Goal: Information Seeking & Learning: Check status

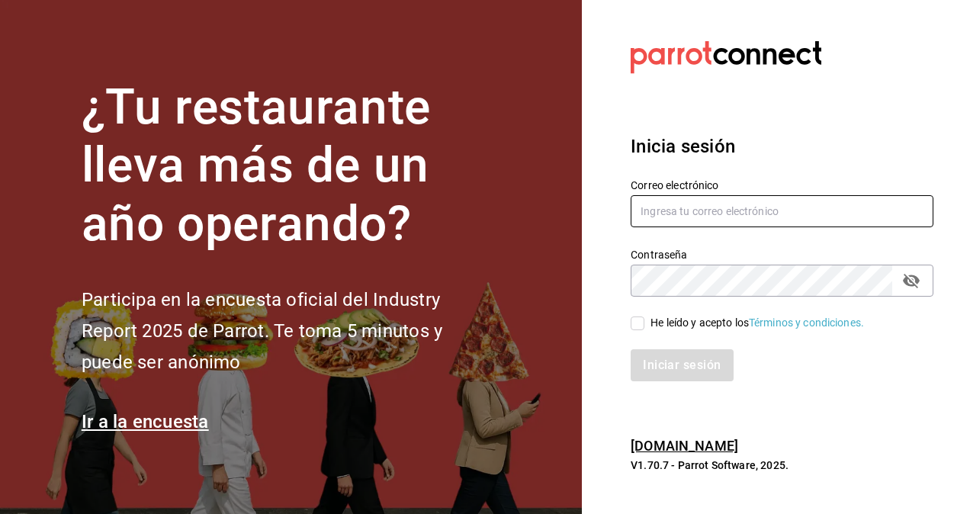
type input "luis.osorio@grupocosteno.com"
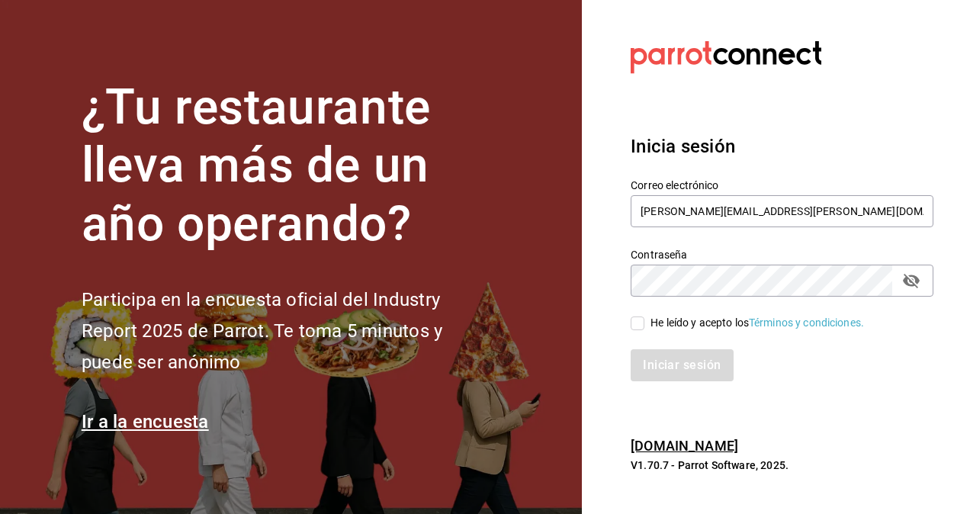
click at [639, 316] on label "He leído y acepto los Términos y condiciones." at bounding box center [747, 323] width 233 height 16
click at [639, 316] on input "He leído y acepto los Términos y condiciones." at bounding box center [638, 323] width 14 height 14
checkbox input "true"
click at [677, 376] on button "Iniciar sesión" at bounding box center [683, 365] width 104 height 32
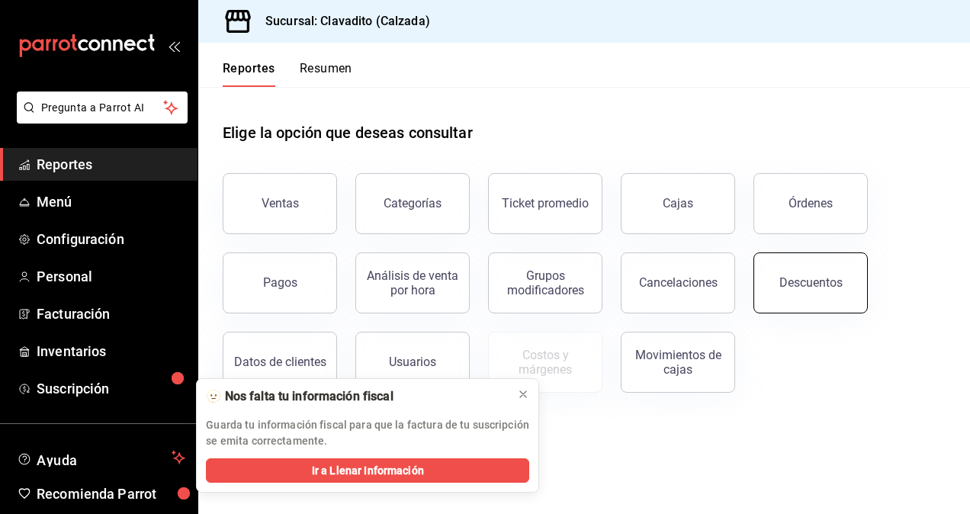
click at [787, 274] on button "Descuentos" at bounding box center [810, 282] width 114 height 61
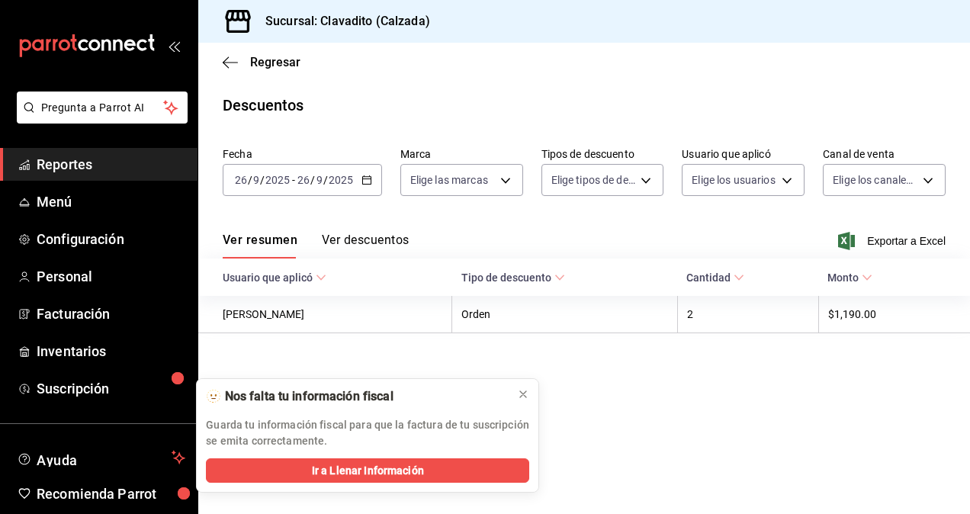
click at [367, 187] on div "[DATE] [DATE] - [DATE] [DATE]" at bounding box center [302, 180] width 159 height 32
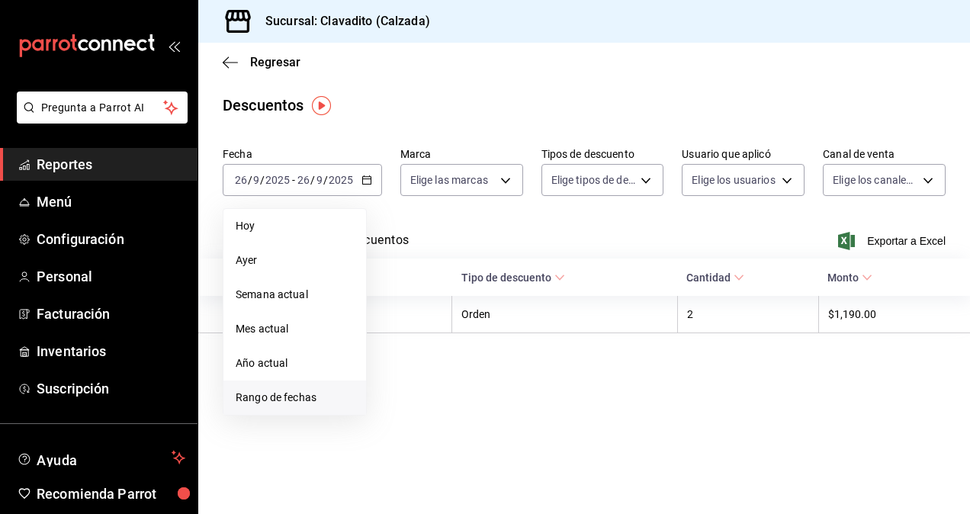
click at [266, 400] on span "Rango de fechas" at bounding box center [295, 398] width 118 height 16
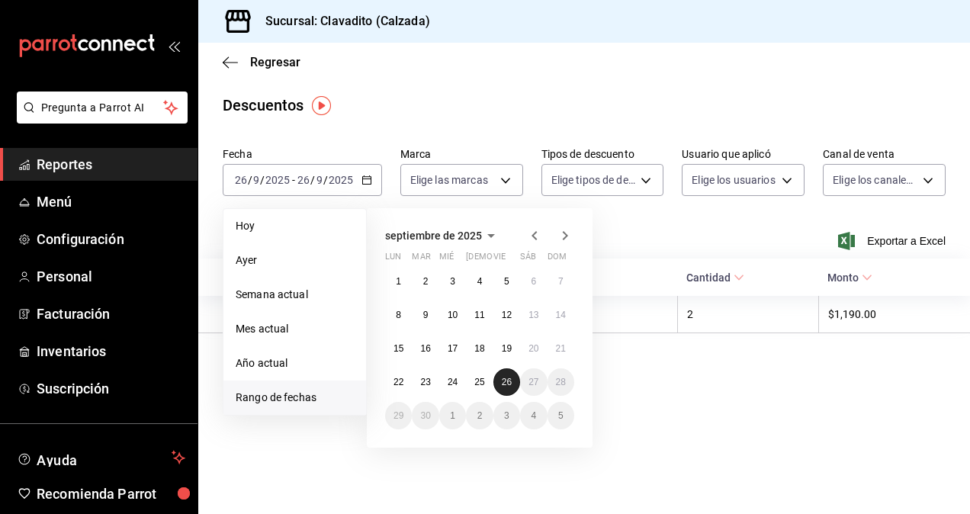
click at [513, 389] on button "26" at bounding box center [506, 381] width 27 height 27
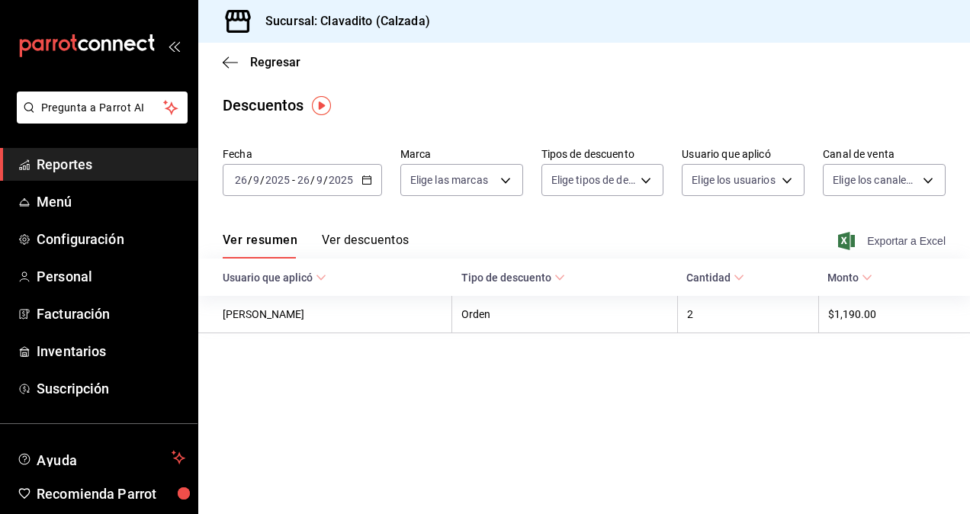
click at [882, 238] on span "Exportar a Excel" at bounding box center [893, 241] width 104 height 18
click at [465, 127] on main "Regresar Descuentos Fecha [DATE] [DATE] - [DATE] [DATE] Marca Elige las marcas …" at bounding box center [584, 278] width 772 height 471
click at [364, 180] on icon "button" at bounding box center [366, 180] width 11 height 11
click at [88, 151] on link "Reportes" at bounding box center [98, 164] width 197 height 33
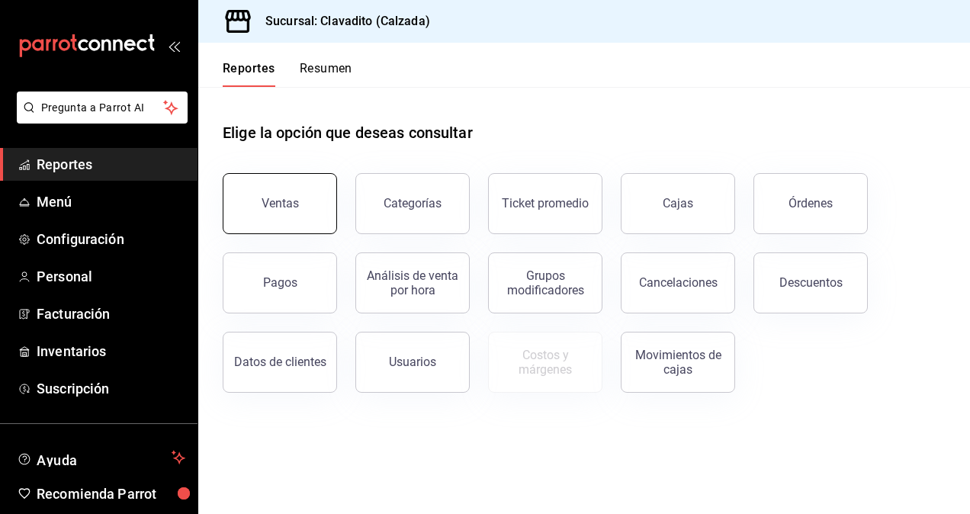
click at [308, 204] on button "Ventas" at bounding box center [280, 203] width 114 height 61
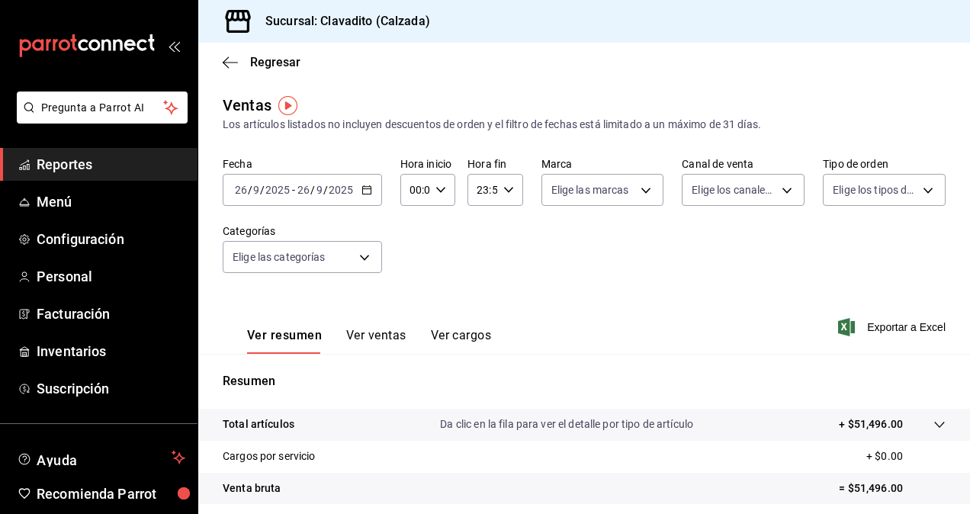
click at [437, 276] on div "Fecha [DATE] [DATE] - [DATE] [DATE] Hora inicio 00:00 Hora inicio Hora fin 23:5…" at bounding box center [584, 224] width 723 height 134
click at [371, 195] on div "[DATE] [DATE] - [DATE] [DATE]" at bounding box center [302, 190] width 159 height 32
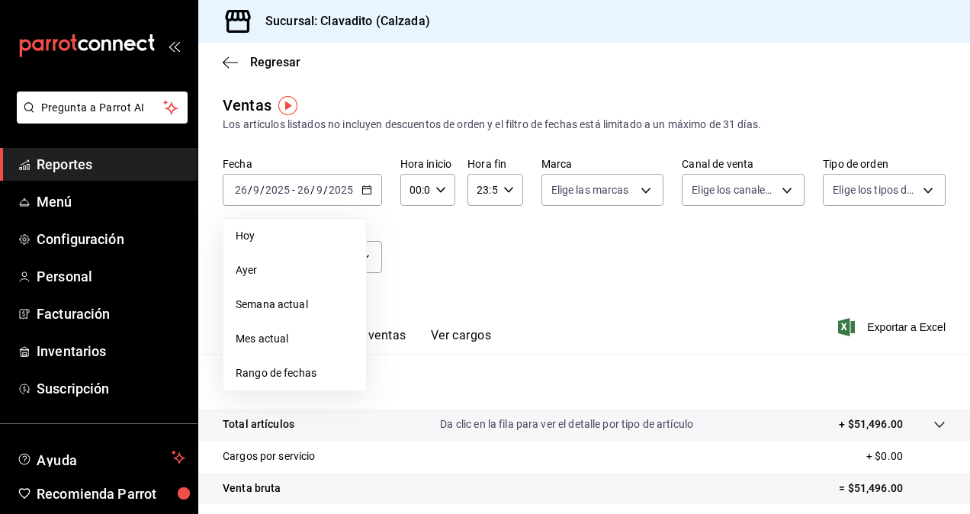
click at [99, 163] on span "Reportes" at bounding box center [111, 164] width 149 height 21
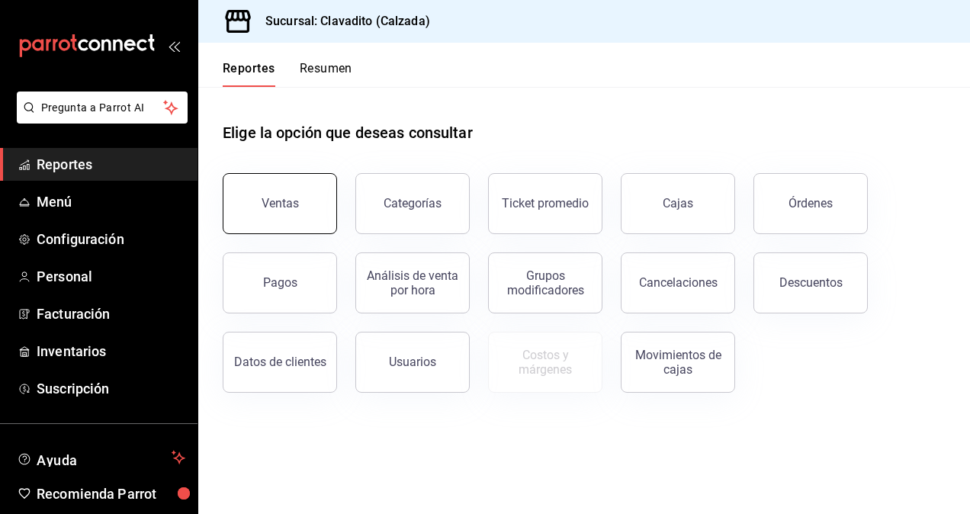
click at [308, 205] on button "Ventas" at bounding box center [280, 203] width 114 height 61
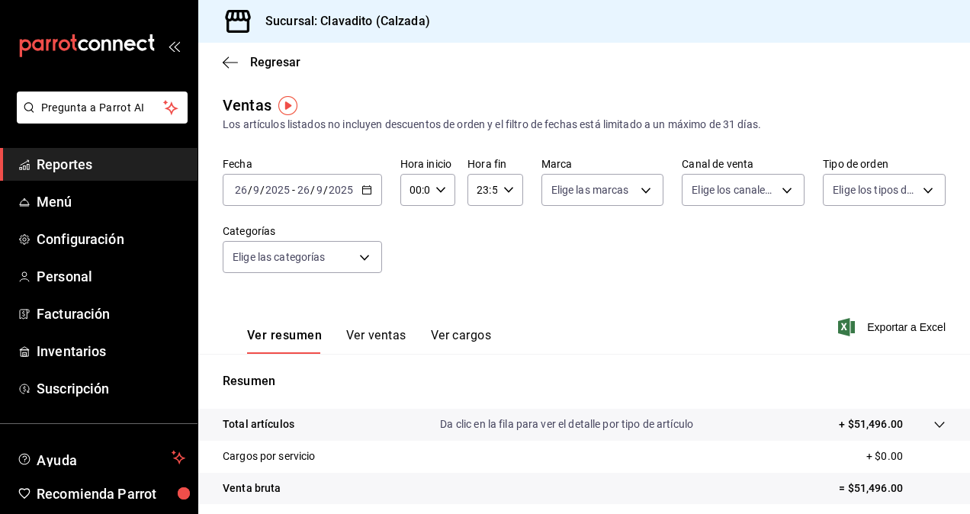
click at [364, 188] on icon "button" at bounding box center [366, 190] width 11 height 11
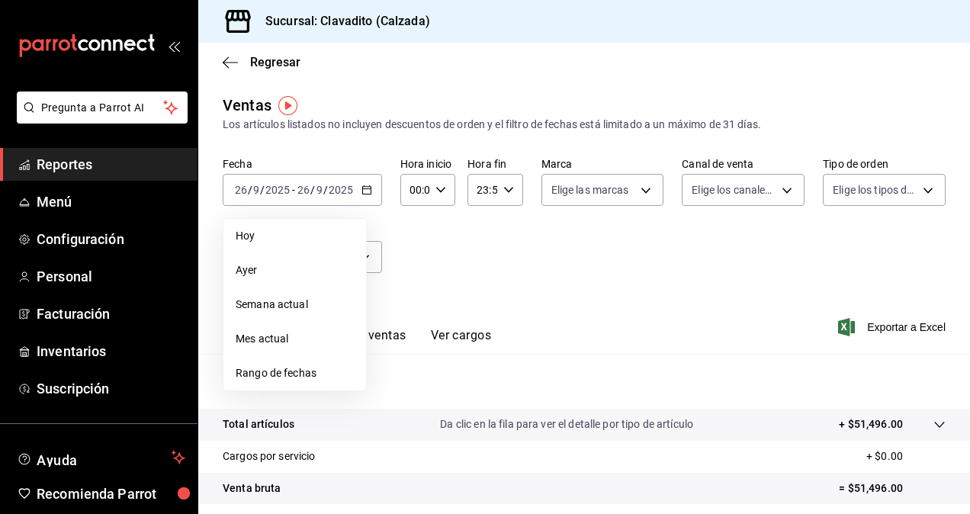
click at [281, 378] on span "Rango de fechas" at bounding box center [295, 373] width 118 height 16
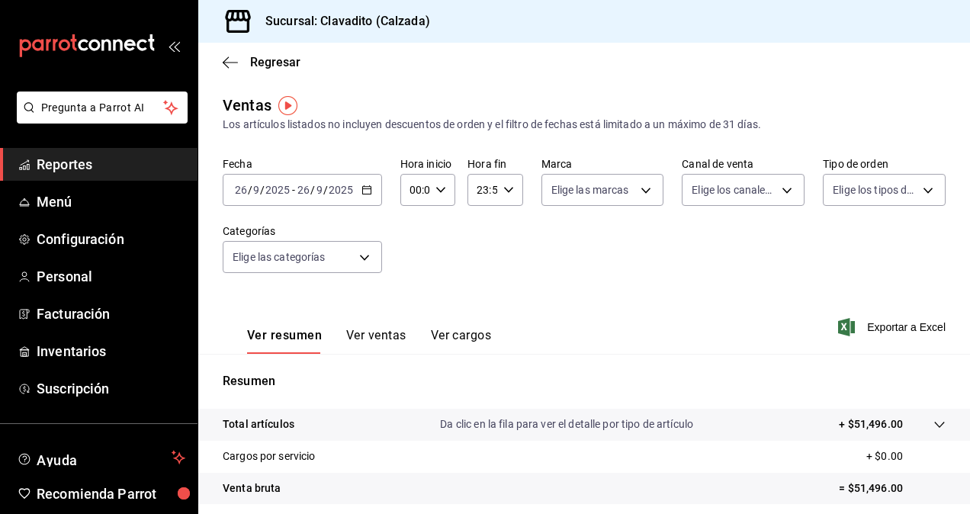
click at [674, 286] on div "Fecha [DATE] [DATE] - [DATE] [DATE] Hora inicio 00:00 Hora inicio Hora fin 23:5…" at bounding box center [584, 224] width 723 height 134
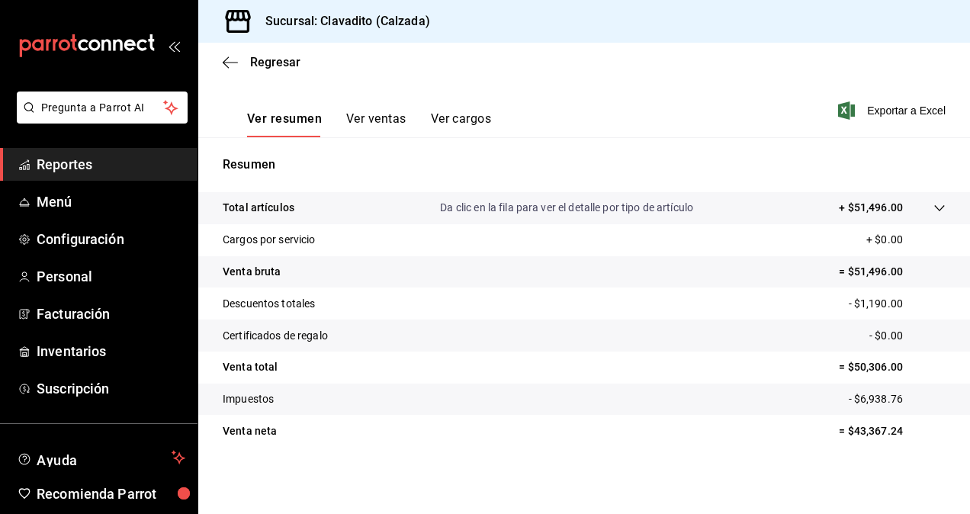
scroll to position [38, 0]
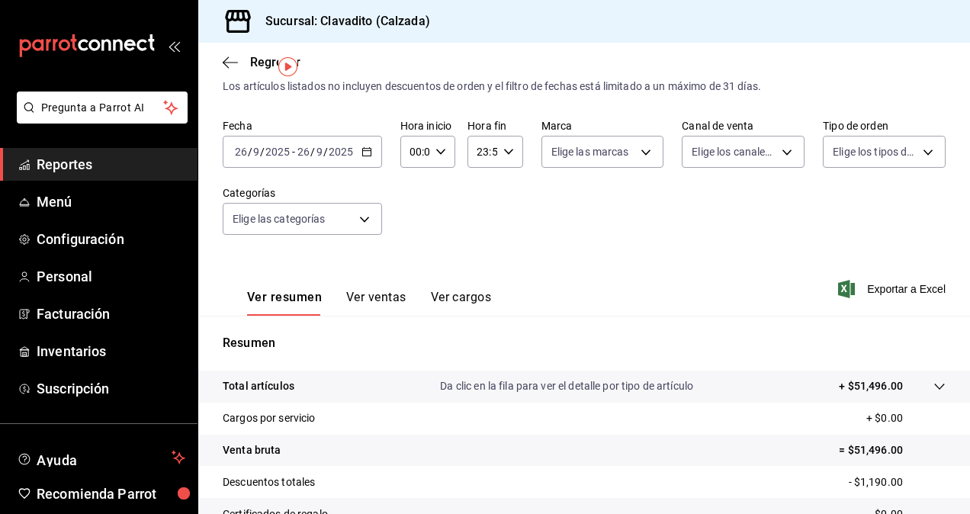
click at [366, 153] on icon "button" at bounding box center [366, 151] width 11 height 11
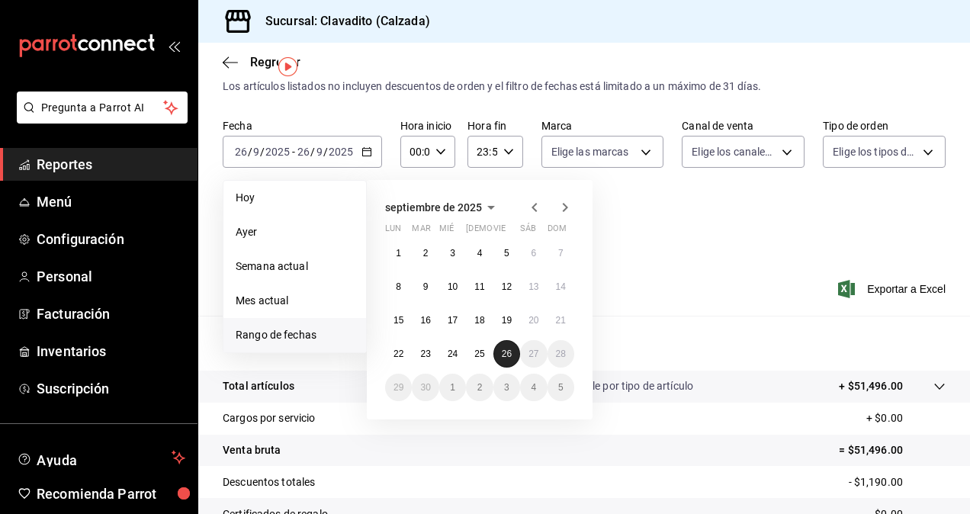
click at [515, 357] on button "26" at bounding box center [506, 353] width 27 height 27
click at [502, 358] on abbr "26" at bounding box center [507, 353] width 10 height 11
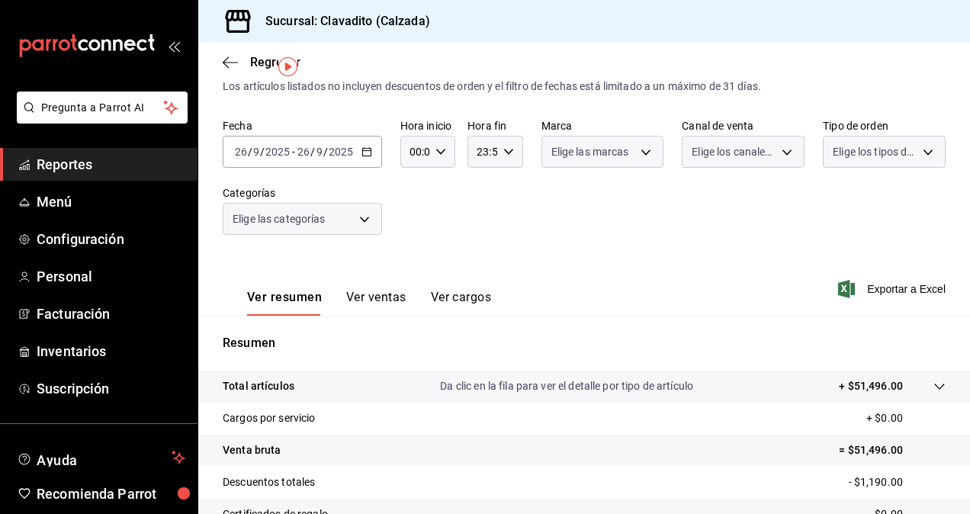
click at [502, 358] on div "Resumen Total artículos Da clic en la fila para ver el detalle por tipo de artí…" at bounding box center [584, 489] width 772 height 310
drag, startPoint x: 502, startPoint y: 358, endPoint x: 781, endPoint y: 235, distance: 304.9
click at [781, 235] on div "Fecha [DATE] [DATE] - [DATE] [DATE] Hora inicio 00:00 Hora inicio Hora fin 23:5…" at bounding box center [584, 186] width 723 height 134
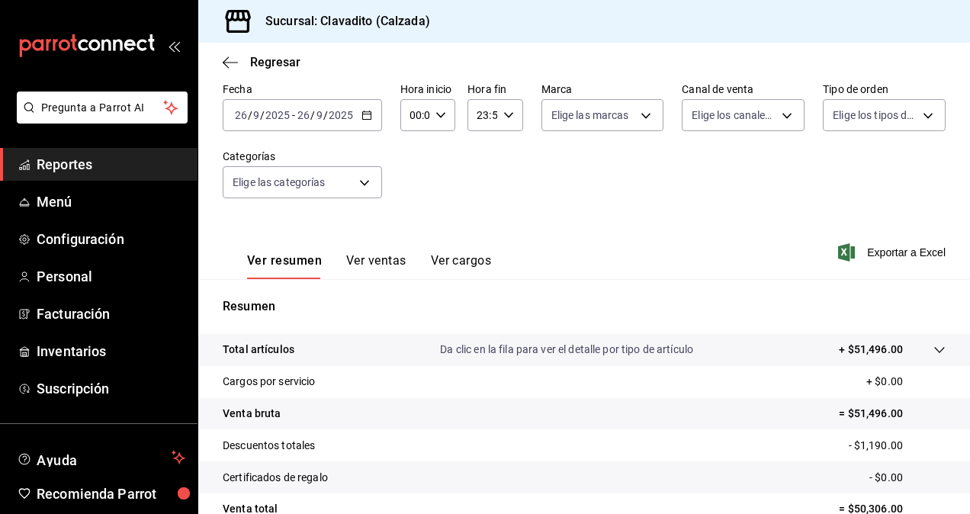
scroll to position [73, 0]
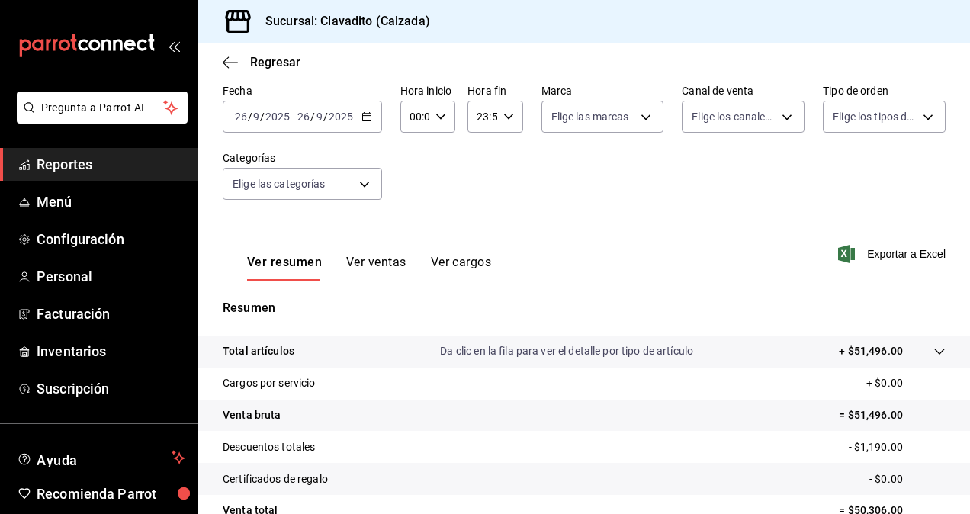
click at [95, 162] on span "Reportes" at bounding box center [111, 164] width 149 height 21
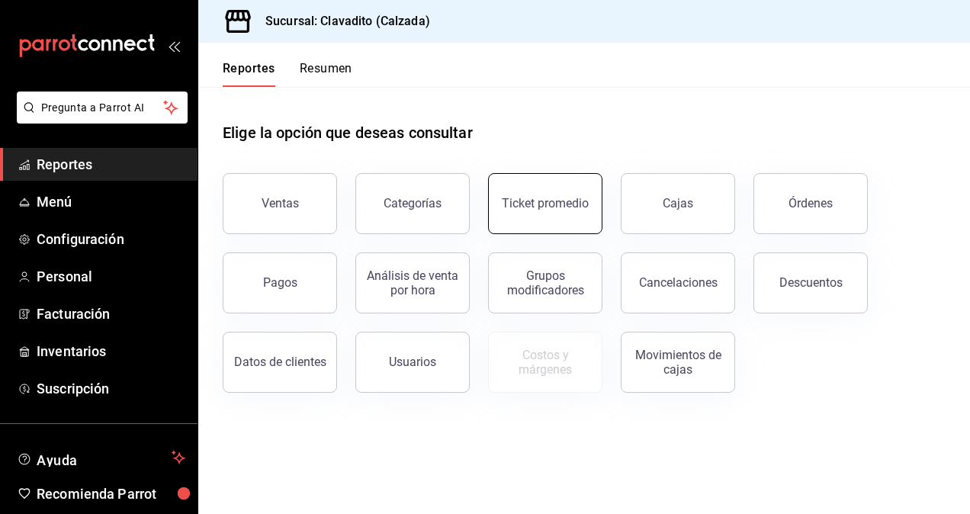
click at [555, 192] on button "Ticket promedio" at bounding box center [545, 203] width 114 height 61
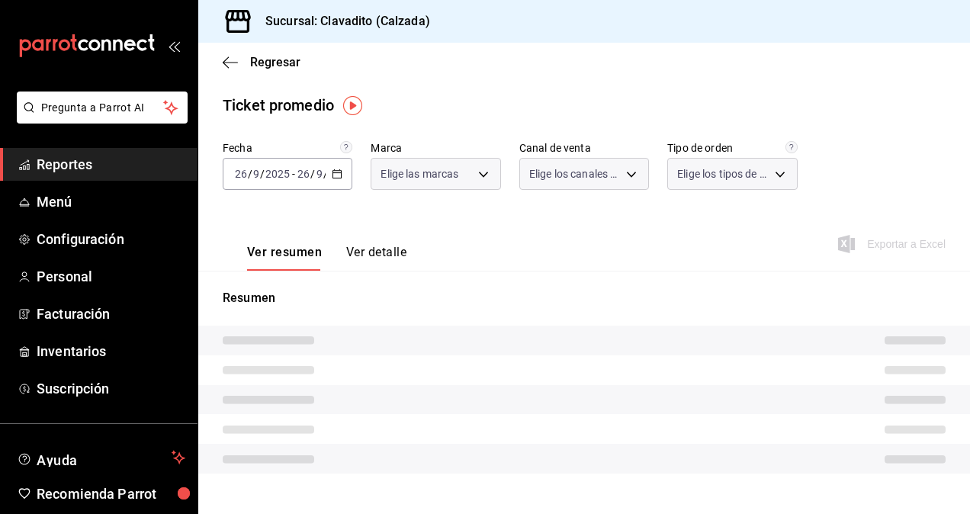
type input "7c6329b2-7c80-4d0a-92e1-359a60270725"
type input "PARROT,UBER_EATS,RAPPI,DIDI_FOOD,ONLINE"
type input "20a2434e-5507-4b1d-99f8-d1d700608abd,c8008fd8-0959-4104-94f5-898138fc7a10,5c160…"
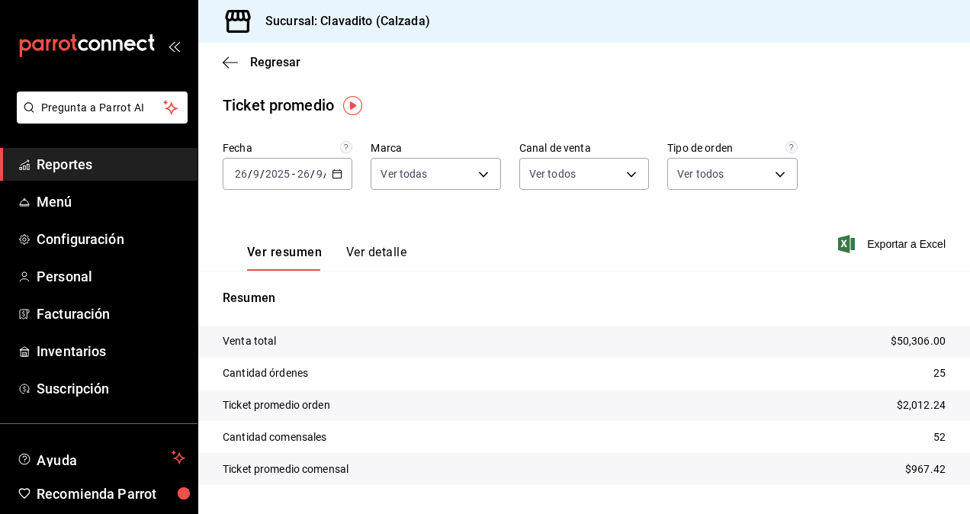
click at [325, 177] on div "[DATE] [DATE] - [DATE] [DATE]" at bounding box center [288, 174] width 130 height 32
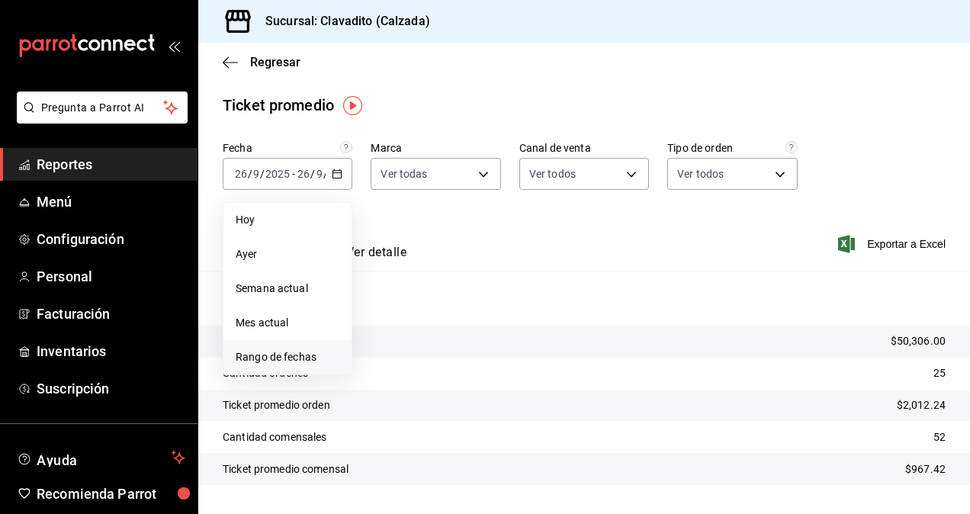
click at [259, 354] on span "Rango de fechas" at bounding box center [288, 357] width 104 height 16
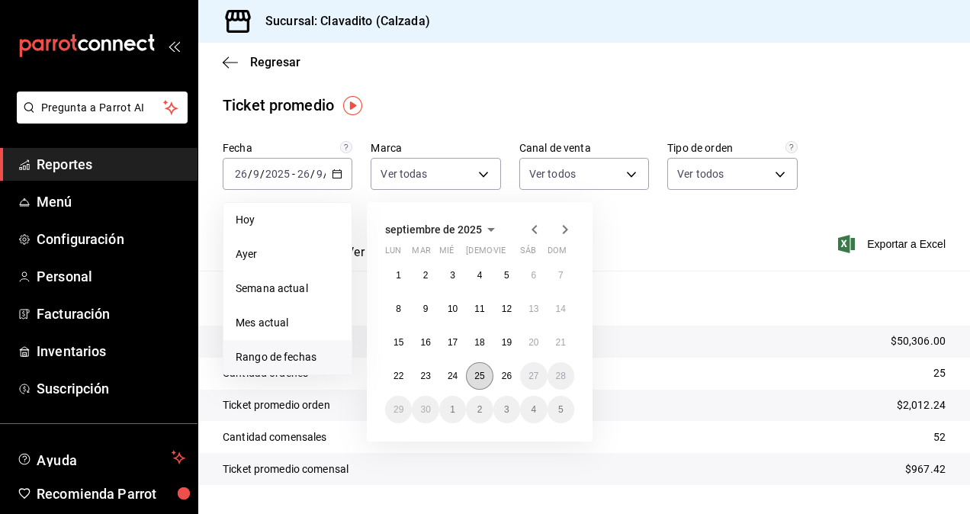
click at [476, 386] on button "25" at bounding box center [479, 375] width 27 height 27
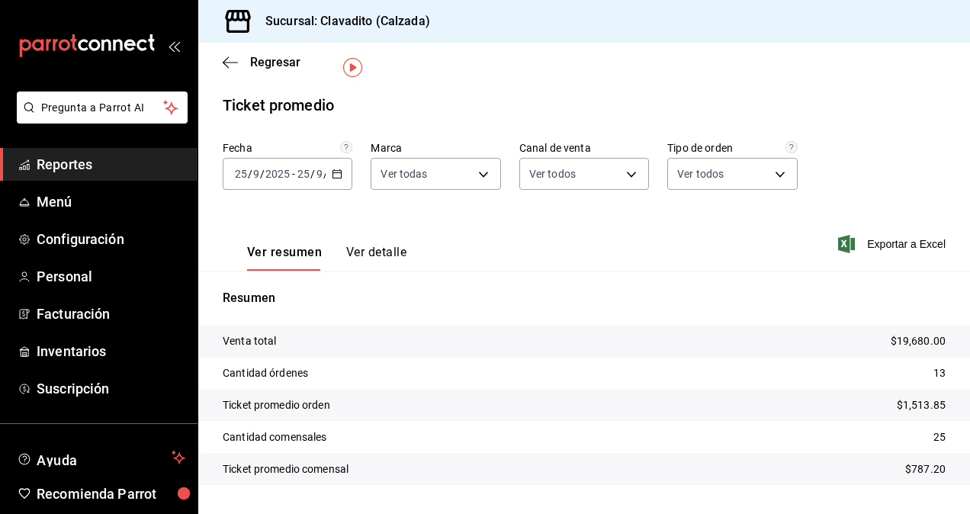
scroll to position [38, 0]
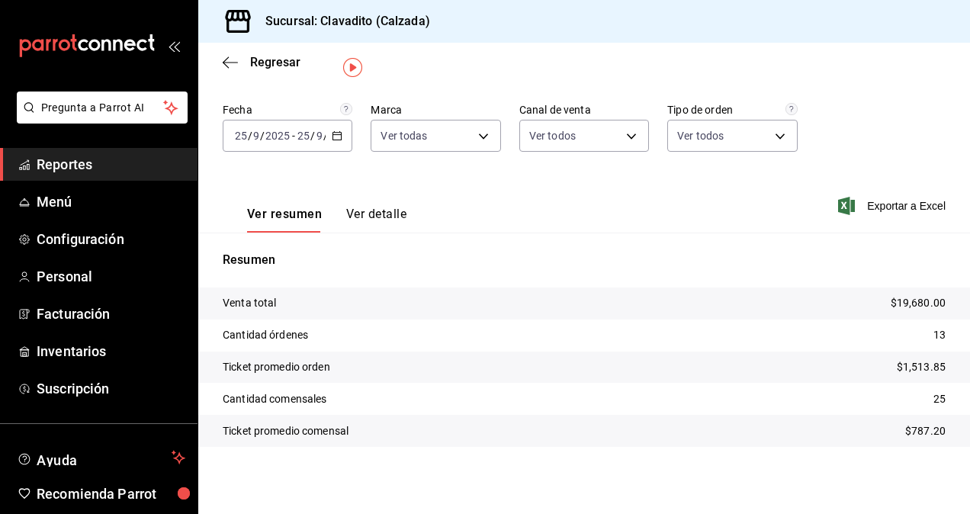
click at [336, 143] on div "[DATE] [DATE] - [DATE] [DATE]" at bounding box center [288, 136] width 130 height 32
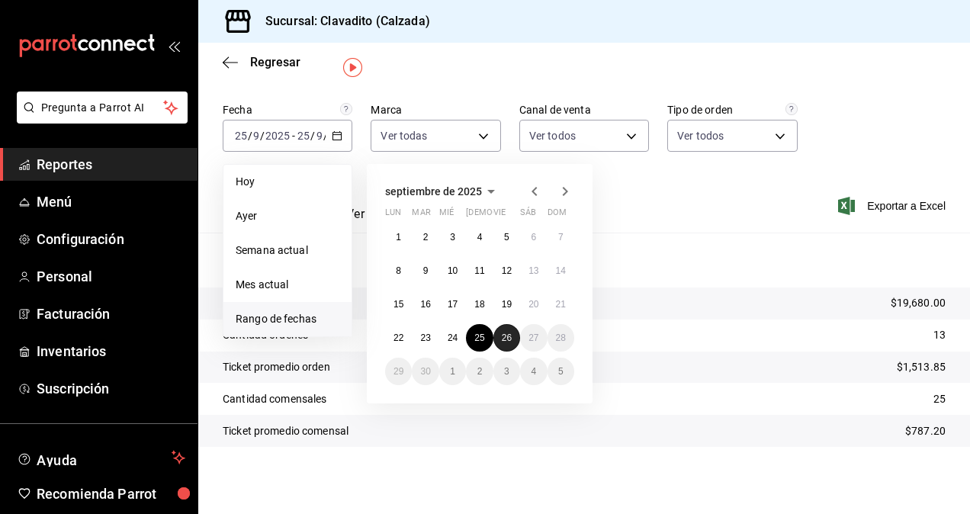
click at [497, 335] on button "26" at bounding box center [506, 337] width 27 height 27
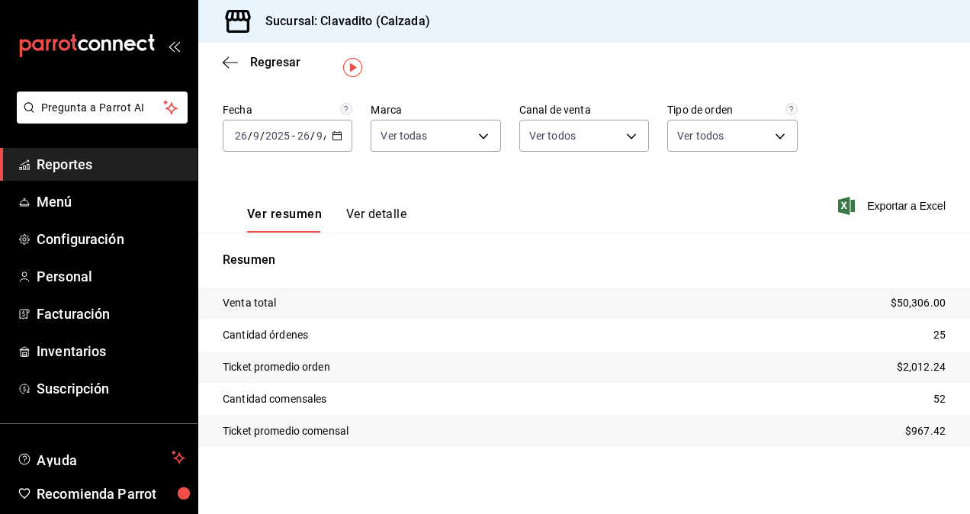
click at [335, 140] on icon "button" at bounding box center [337, 135] width 11 height 11
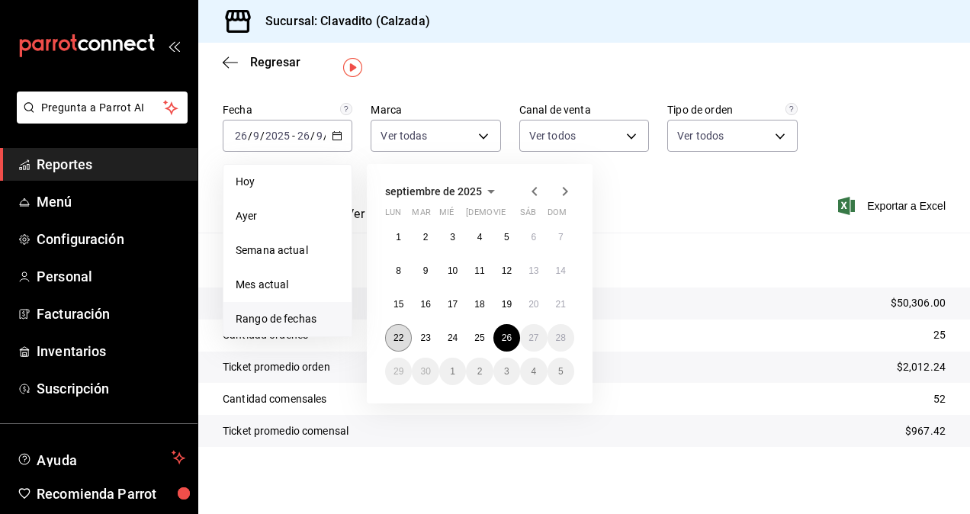
click at [397, 339] on abbr "22" at bounding box center [398, 337] width 10 height 11
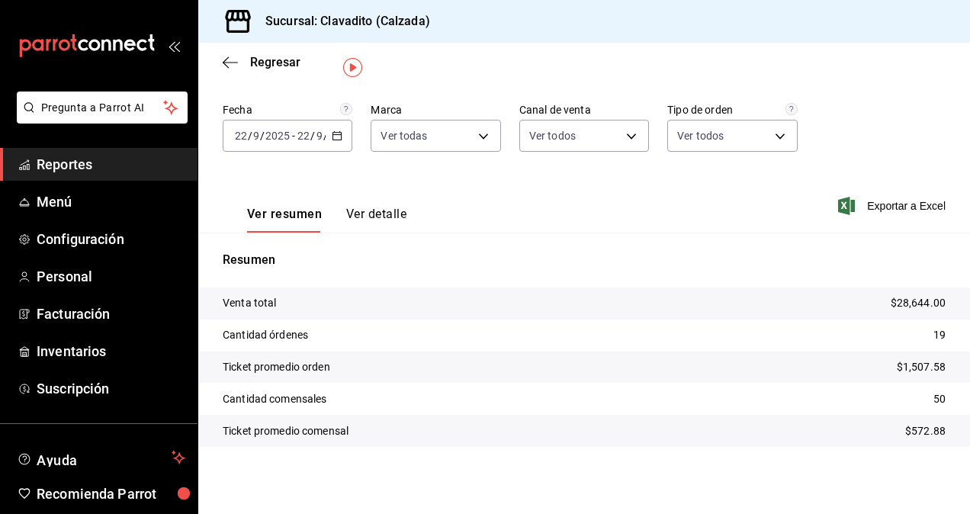
click at [335, 142] on div "[DATE] [DATE] - [DATE] [DATE]" at bounding box center [288, 136] width 130 height 32
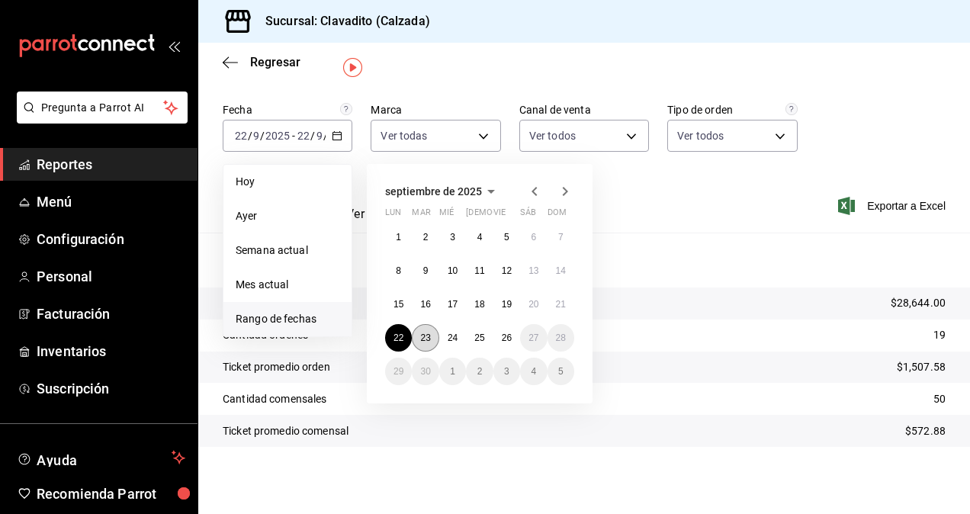
click at [434, 337] on button "23" at bounding box center [425, 337] width 27 height 27
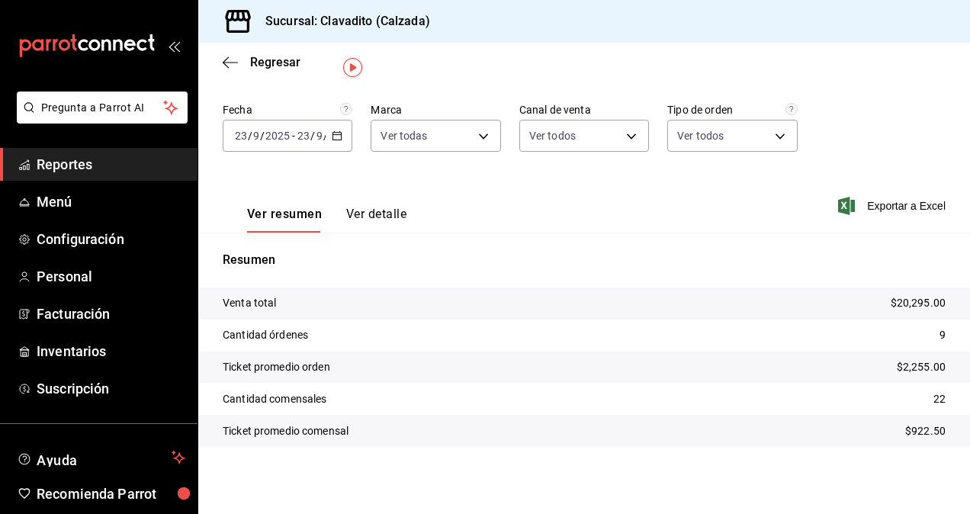
click at [332, 146] on div "[DATE] [DATE] - [DATE] [DATE]" at bounding box center [288, 136] width 130 height 32
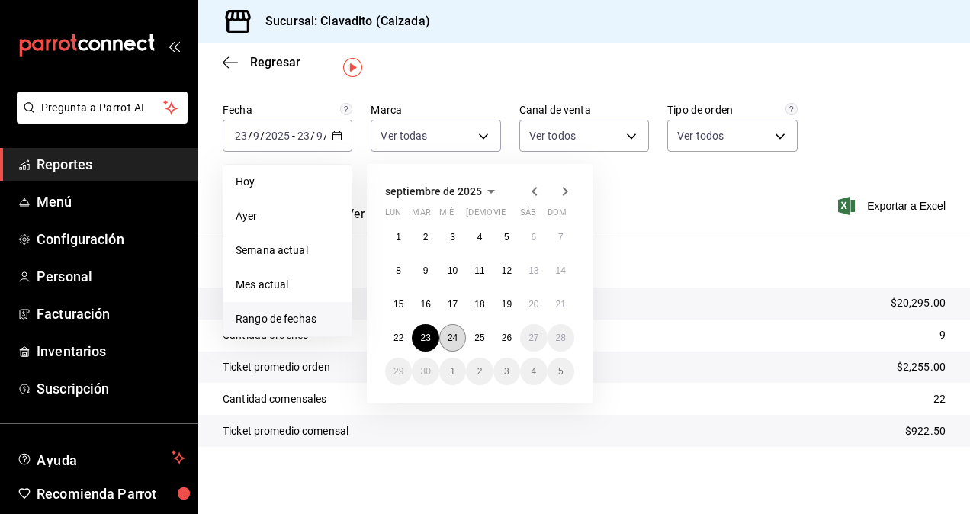
click at [453, 330] on button "24" at bounding box center [452, 337] width 27 height 27
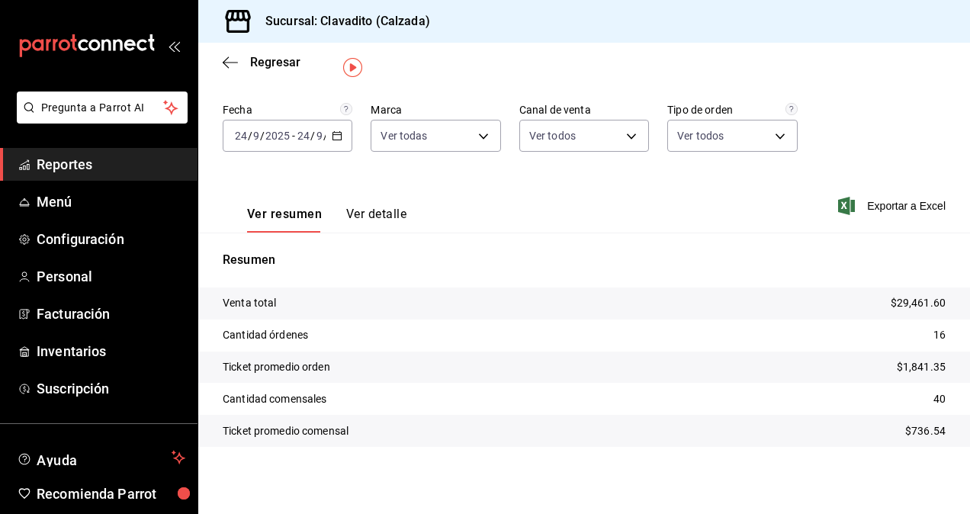
click at [326, 133] on div "[DATE] [DATE] - [DATE] [DATE]" at bounding box center [288, 136] width 130 height 32
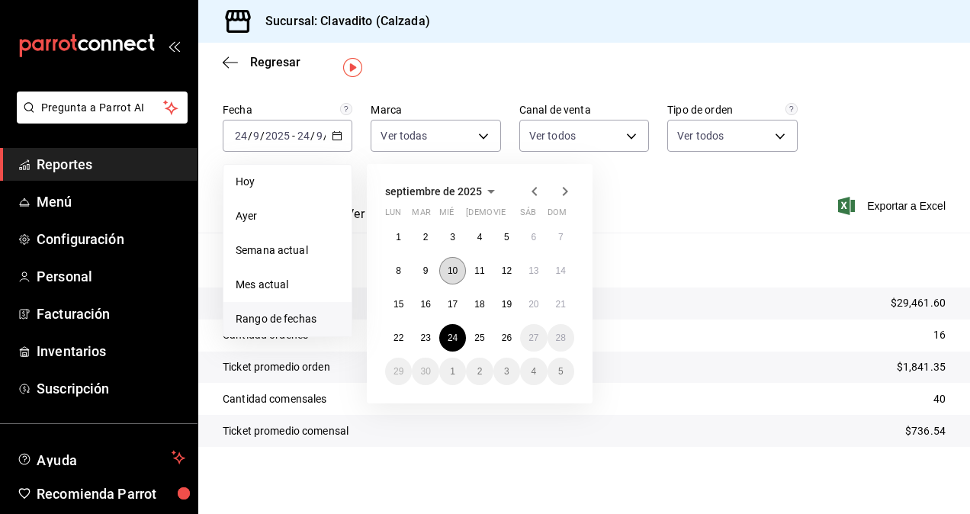
click at [445, 265] on button "10" at bounding box center [452, 270] width 27 height 27
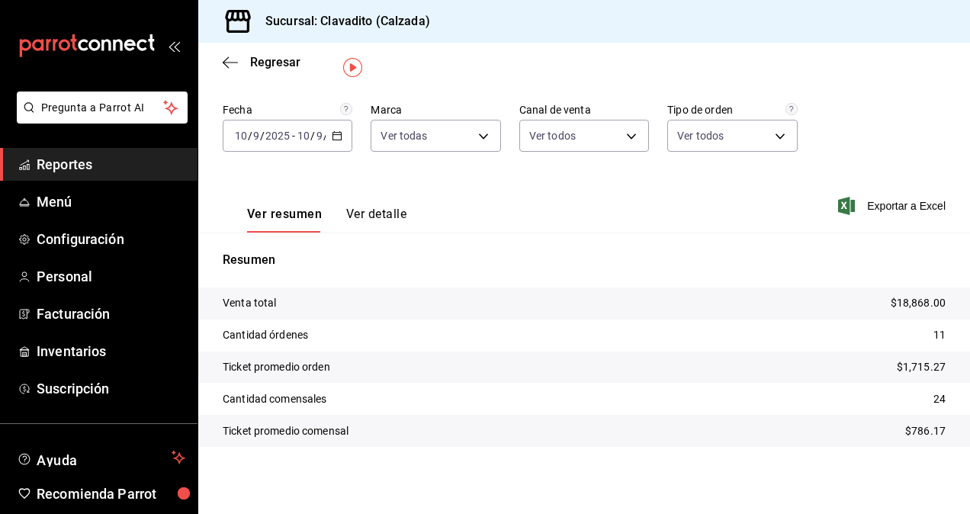
click at [331, 143] on div "[DATE] [DATE] - [DATE] [DATE]" at bounding box center [288, 136] width 130 height 32
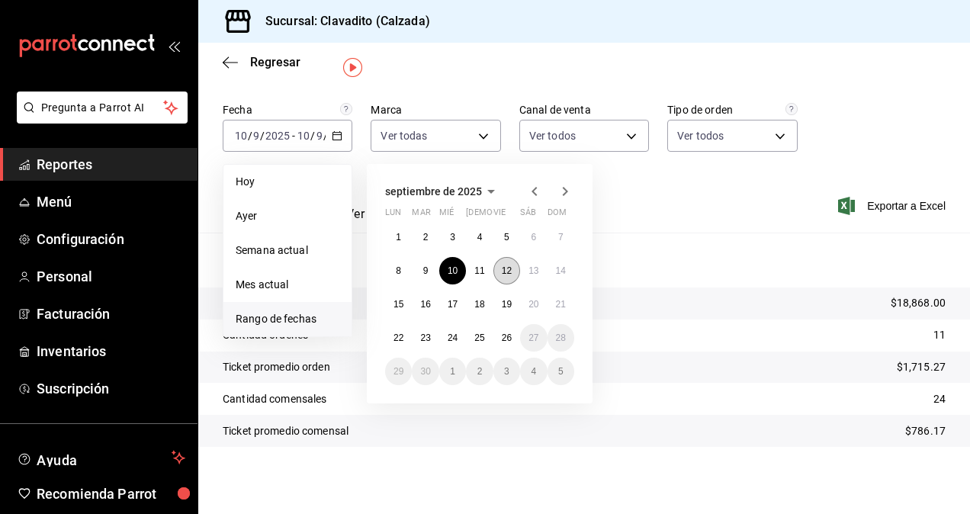
click at [508, 275] on abbr "12" at bounding box center [507, 270] width 10 height 11
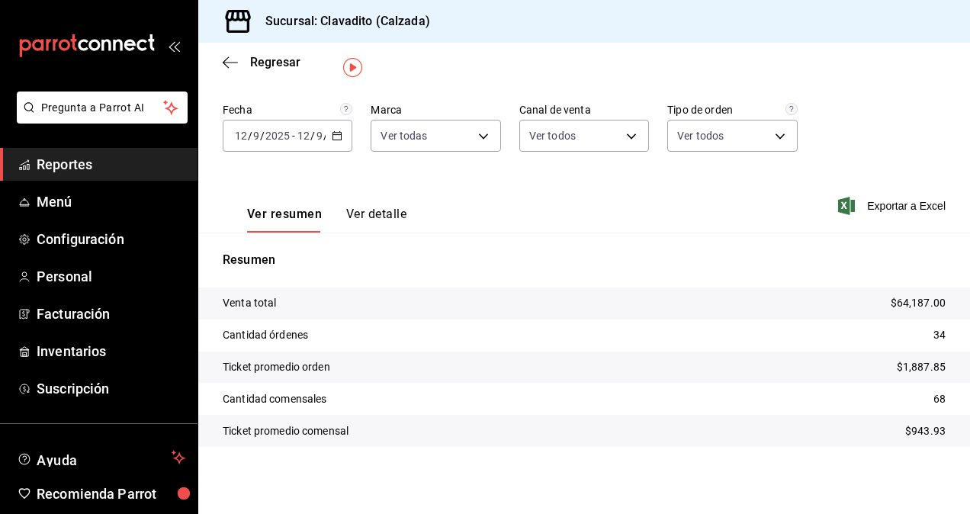
click at [333, 145] on div "[DATE] [DATE] - [DATE] [DATE]" at bounding box center [288, 136] width 130 height 32
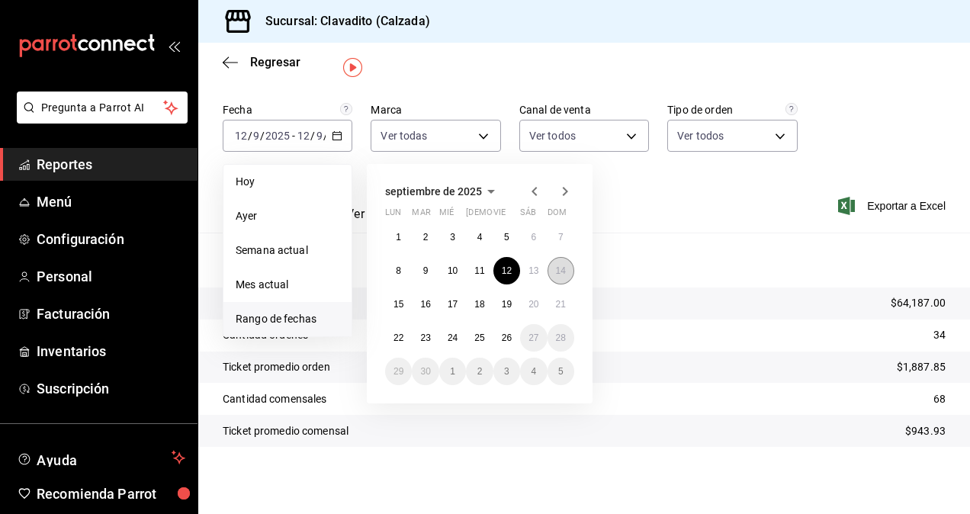
click at [570, 274] on button "14" at bounding box center [560, 270] width 27 height 27
click at [558, 273] on abbr "14" at bounding box center [561, 270] width 10 height 11
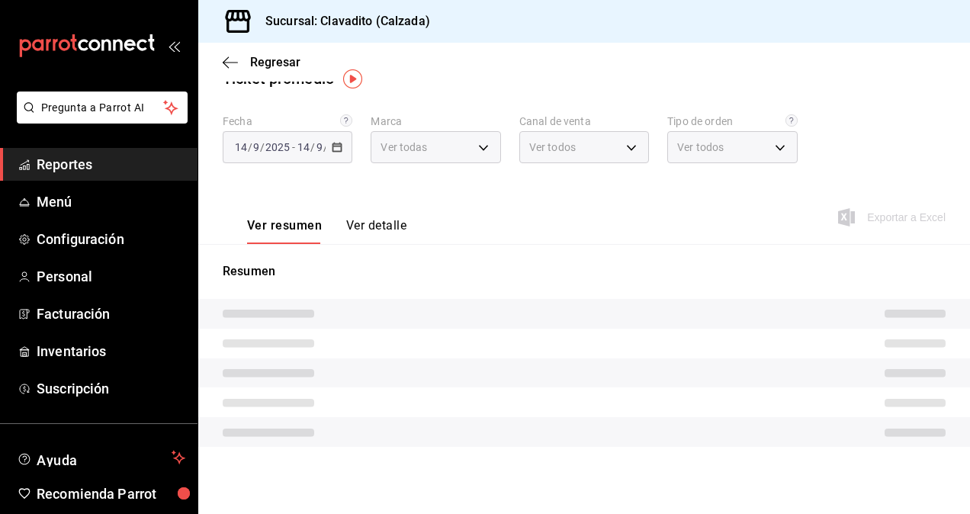
click at [558, 273] on p "Resumen" at bounding box center [584, 271] width 723 height 18
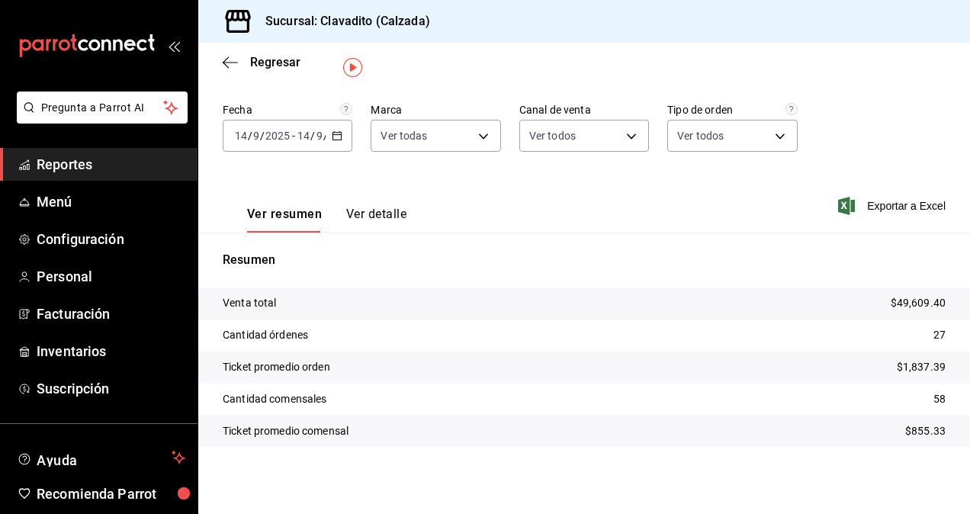
click at [336, 135] on \(Stroke\) "button" at bounding box center [337, 134] width 8 height 1
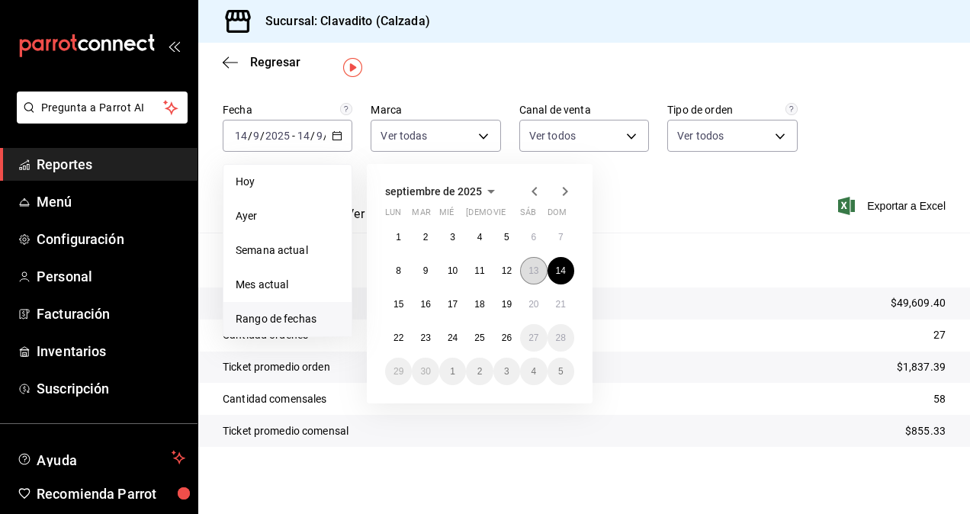
click at [531, 266] on abbr "13" at bounding box center [533, 270] width 10 height 11
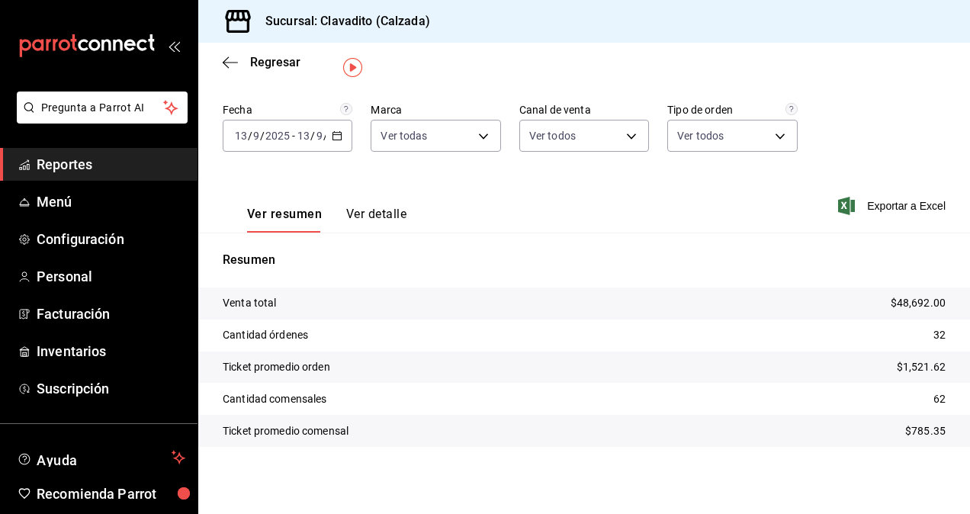
click at [326, 122] on div "[DATE] [DATE] - [DATE] [DATE]" at bounding box center [288, 136] width 130 height 32
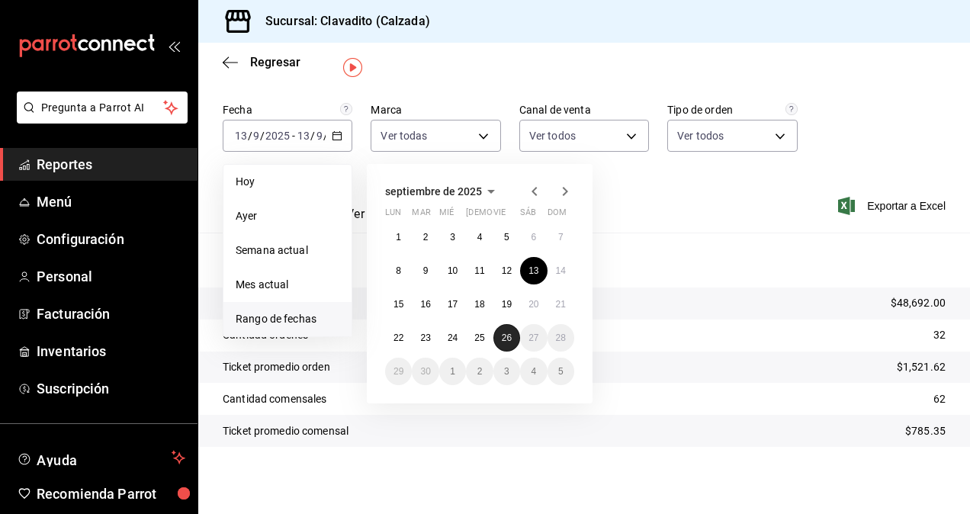
click at [509, 329] on button "26" at bounding box center [506, 337] width 27 height 27
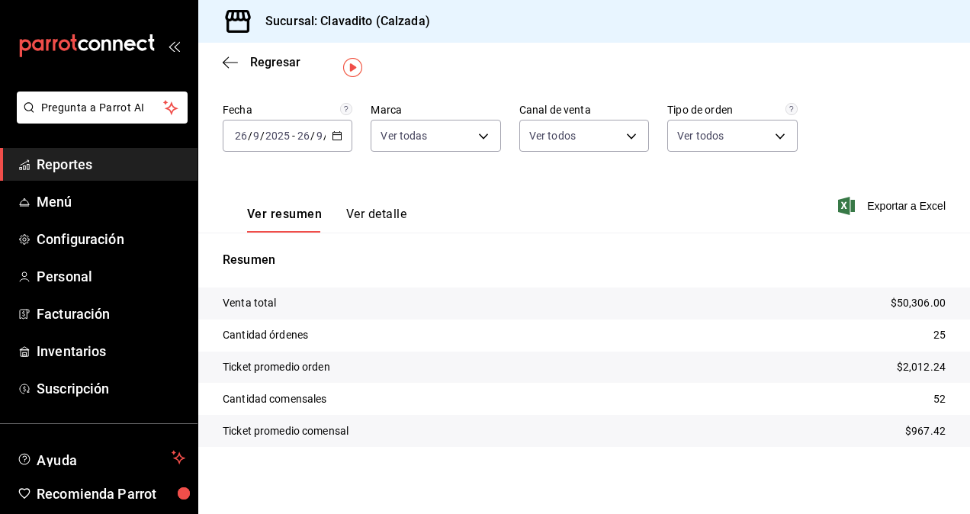
click at [336, 137] on icon "button" at bounding box center [337, 135] width 11 height 11
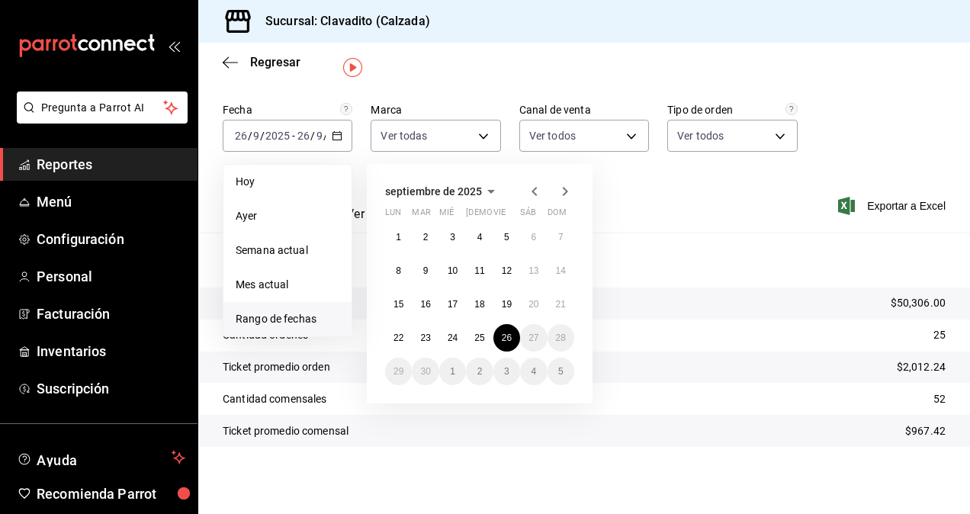
click at [108, 169] on span "Reportes" at bounding box center [111, 164] width 149 height 21
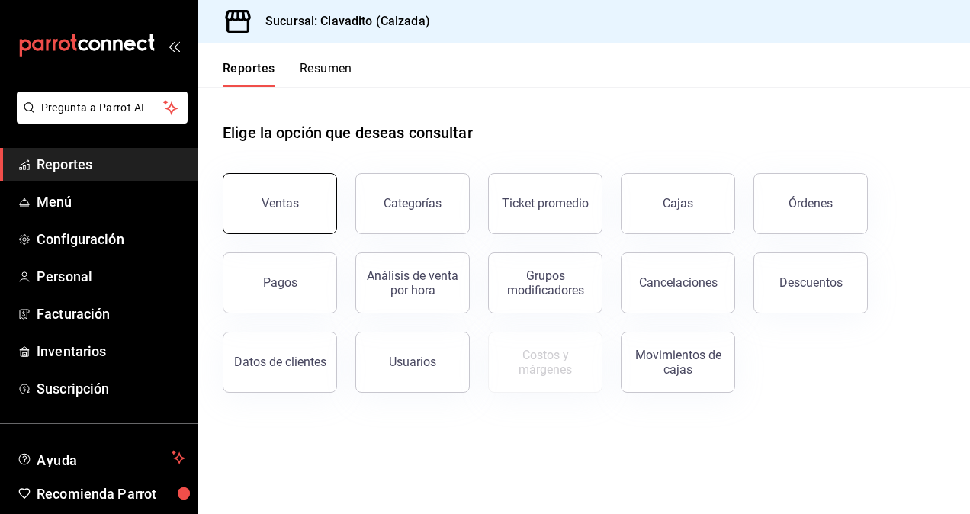
click at [281, 197] on div "Ventas" at bounding box center [280, 203] width 37 height 14
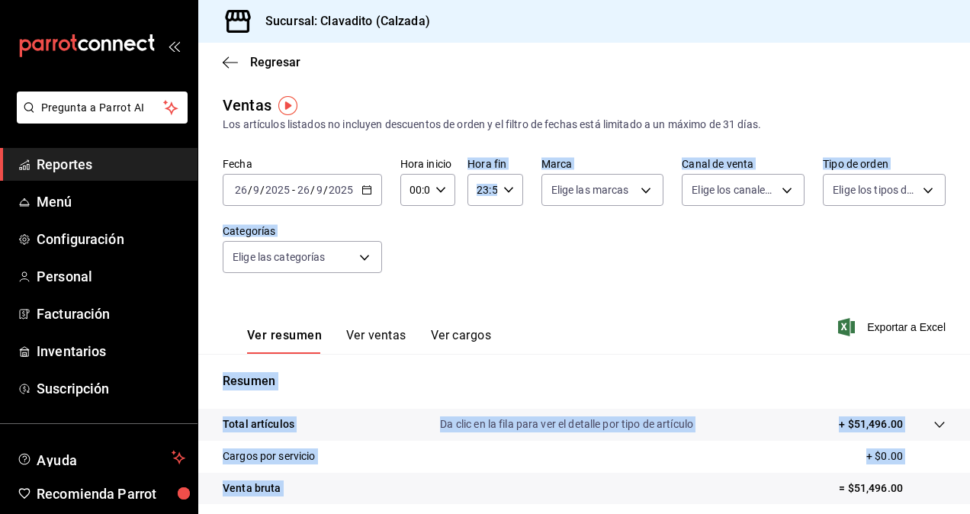
drag, startPoint x: 462, startPoint y: 255, endPoint x: 569, endPoint y: 507, distance: 274.0
click at [569, 507] on div "Ventas Los artículos listados no incluyen descuentos de orden y el filtro de fe…" at bounding box center [584, 400] width 772 height 612
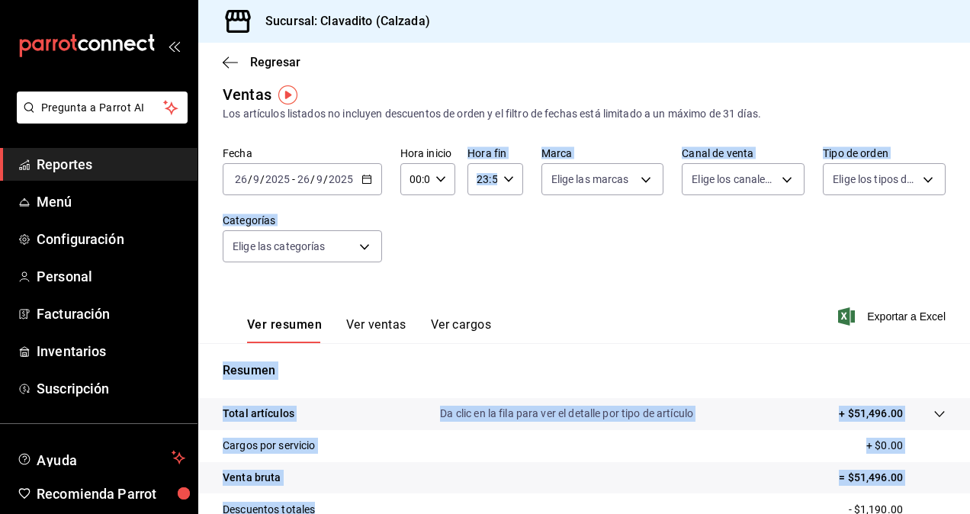
click at [484, 255] on div "Fecha [DATE] [DATE] - [DATE] [DATE] Hora inicio 00:00 Hora inicio Hora fin 23:5…" at bounding box center [584, 213] width 723 height 134
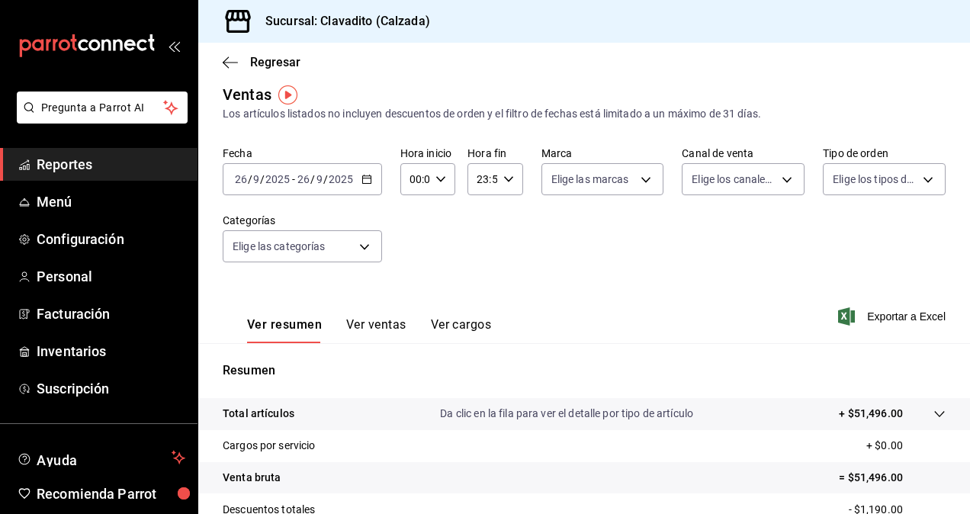
click at [368, 183] on icon "button" at bounding box center [366, 179] width 11 height 11
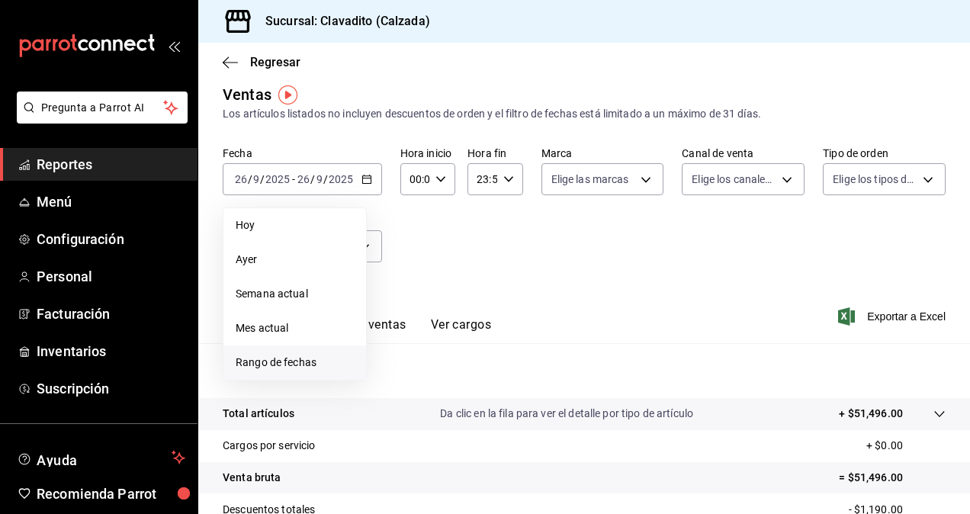
click at [298, 363] on span "Rango de fechas" at bounding box center [295, 363] width 118 height 16
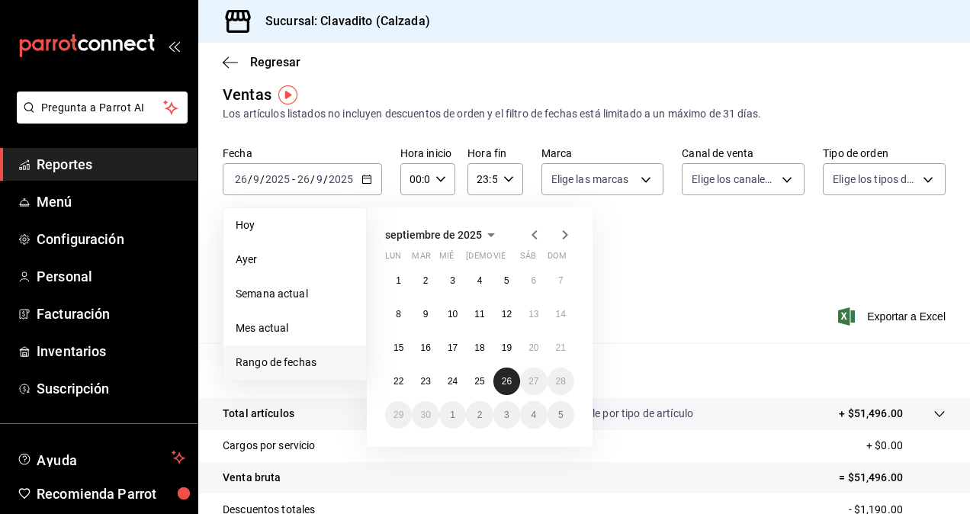
click at [505, 382] on abbr "26" at bounding box center [507, 381] width 10 height 11
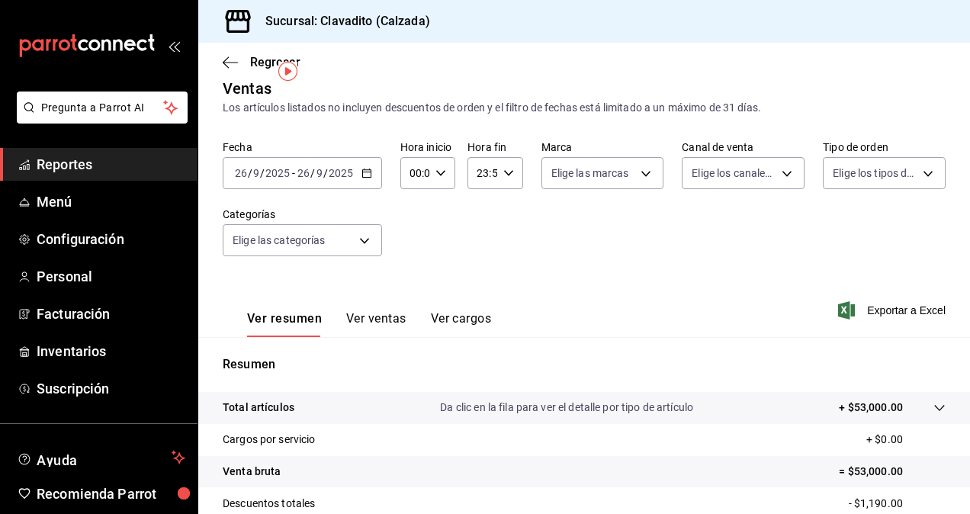
scroll to position [1, 0]
